Goal: Task Accomplishment & Management: Manage account settings

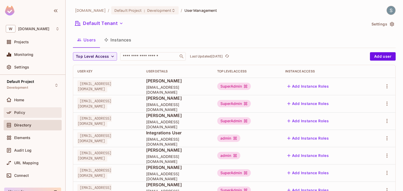
click at [22, 111] on span "Policy" at bounding box center [19, 113] width 11 height 4
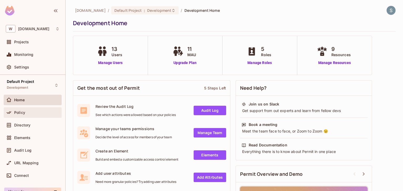
click at [23, 112] on span "Policy" at bounding box center [19, 113] width 11 height 4
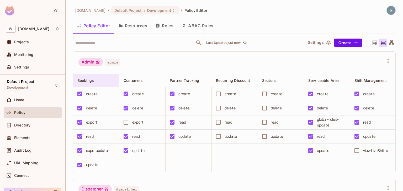
click at [107, 81] on div "Bookings" at bounding box center [94, 80] width 35 height 5
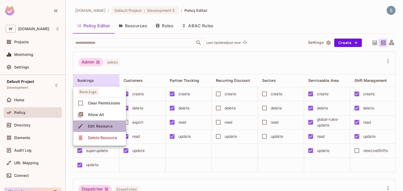
click at [104, 128] on div "Edit Resource" at bounding box center [100, 126] width 25 height 5
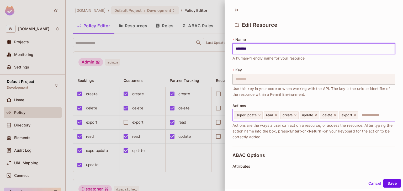
click at [368, 114] on input "text" at bounding box center [376, 115] width 34 height 11
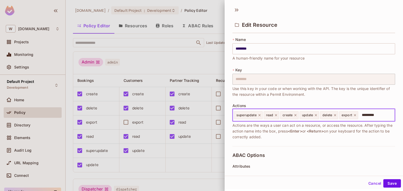
type input "*********"
click at [368, 116] on input "text" at bounding box center [376, 115] width 34 height 11
paste input "**********"
type input "**********"
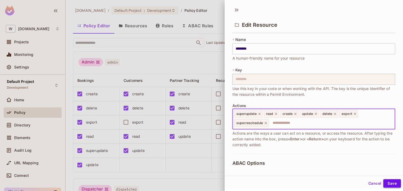
click at [389, 182] on button "Save" at bounding box center [393, 183] width 18 height 8
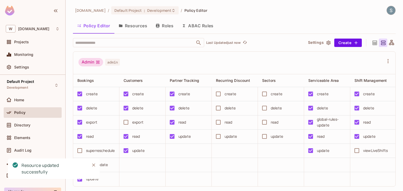
click at [93, 165] on icon "Close" at bounding box center [93, 165] width 3 height 3
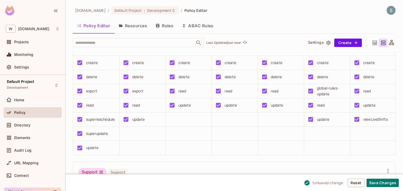
scroll to position [330, 0]
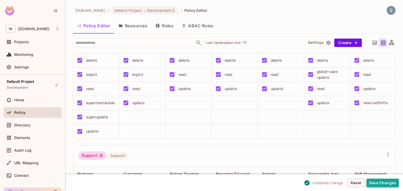
click at [391, 185] on button "Save Changes" at bounding box center [383, 183] width 32 height 8
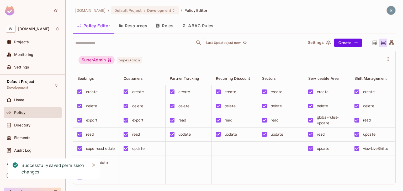
scroll to position [337, 0]
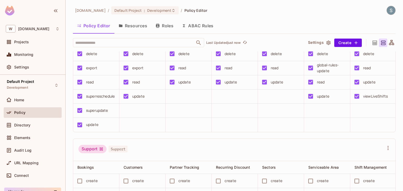
click at [163, 16] on div "withpronto.com / Default Project : Development / Policy Editor Policy Editor Re…" at bounding box center [234, 99] width 323 height 186
click at [164, 7] on div "Default Project : Development" at bounding box center [145, 10] width 68 height 8
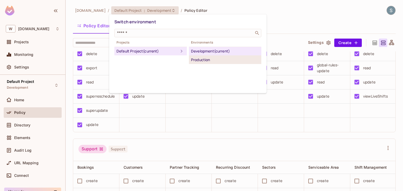
click at [203, 62] on div "Production" at bounding box center [225, 60] width 68 height 6
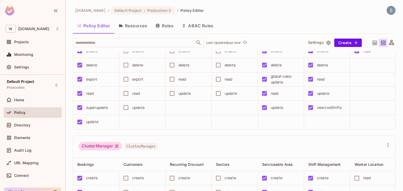
scroll to position [0, 0]
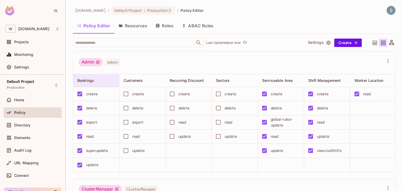
click at [97, 82] on div "Bookings" at bounding box center [94, 80] width 35 height 5
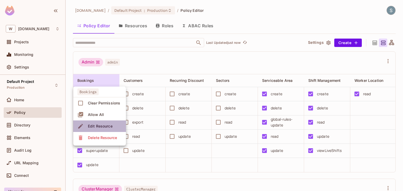
click at [105, 130] on span "Edit Resource" at bounding box center [100, 126] width 28 height 8
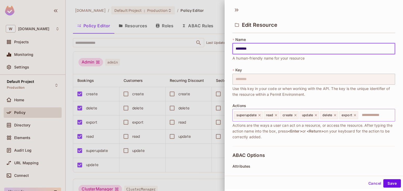
click at [369, 116] on input "text" at bounding box center [376, 115] width 34 height 11
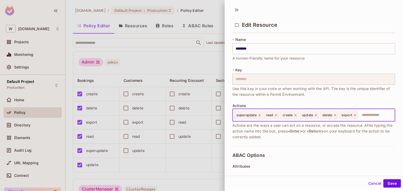
paste input "**********"
type input "**********"
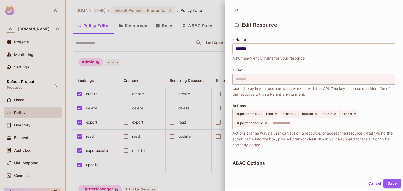
click at [392, 182] on button "Save" at bounding box center [393, 183] width 18 height 8
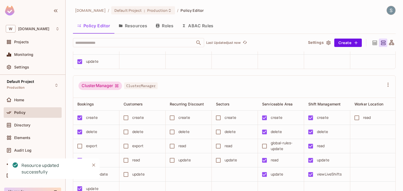
scroll to position [161, 0]
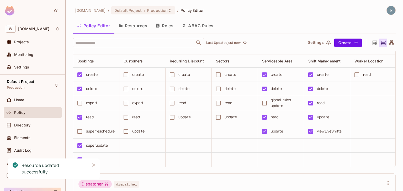
click at [94, 164] on icon "Close" at bounding box center [93, 165] width 3 height 3
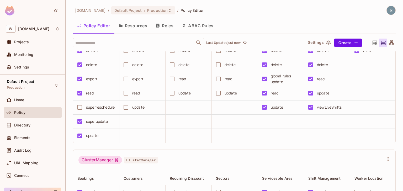
scroll to position [0, 0]
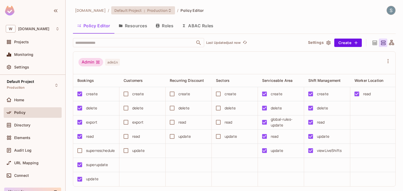
click at [160, 11] on span "Production" at bounding box center [157, 10] width 20 height 5
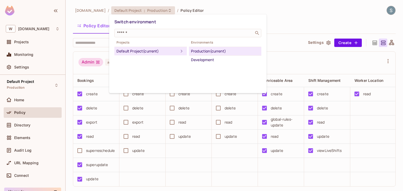
click at [204, 60] on div "Development" at bounding box center [225, 60] width 68 height 6
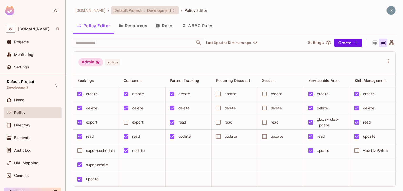
click at [162, 11] on span "Development" at bounding box center [159, 10] width 24 height 5
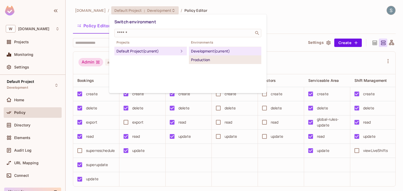
click at [205, 63] on li "Production" at bounding box center [225, 60] width 72 height 8
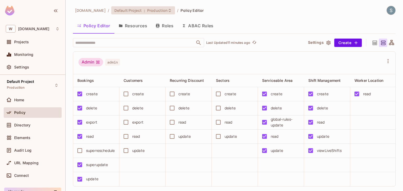
click at [158, 8] on span "Production" at bounding box center [157, 10] width 20 height 5
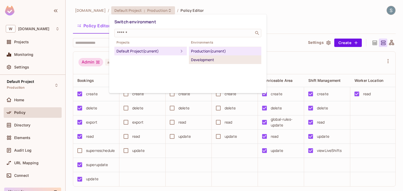
click at [207, 58] on div "Development" at bounding box center [225, 60] width 68 height 6
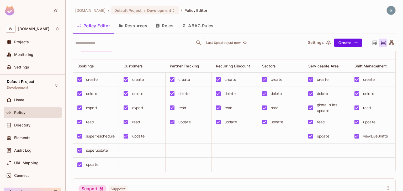
scroll to position [299, 0]
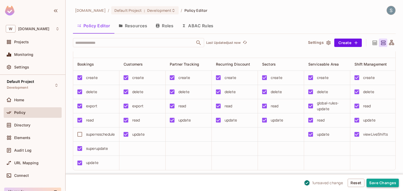
click at [381, 180] on button "Save Changes" at bounding box center [383, 183] width 32 height 8
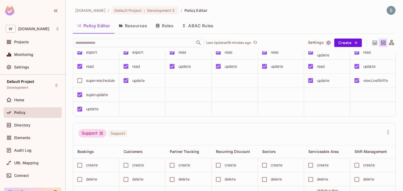
scroll to position [349, 0]
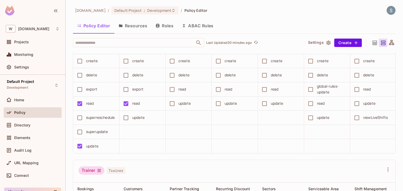
scroll to position [429, 0]
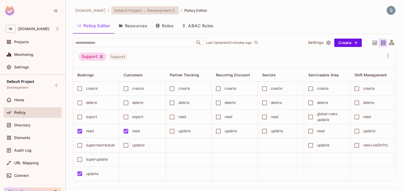
click at [171, 11] on icon at bounding box center [173, 10] width 4 height 4
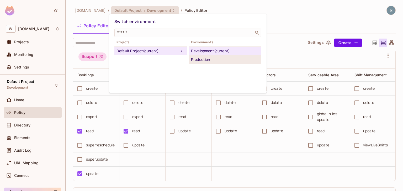
click at [200, 56] on div "Production" at bounding box center [225, 59] width 68 height 6
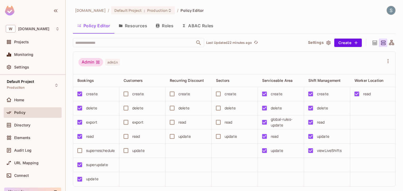
scroll to position [0, 0]
